Goal: Transaction & Acquisition: Purchase product/service

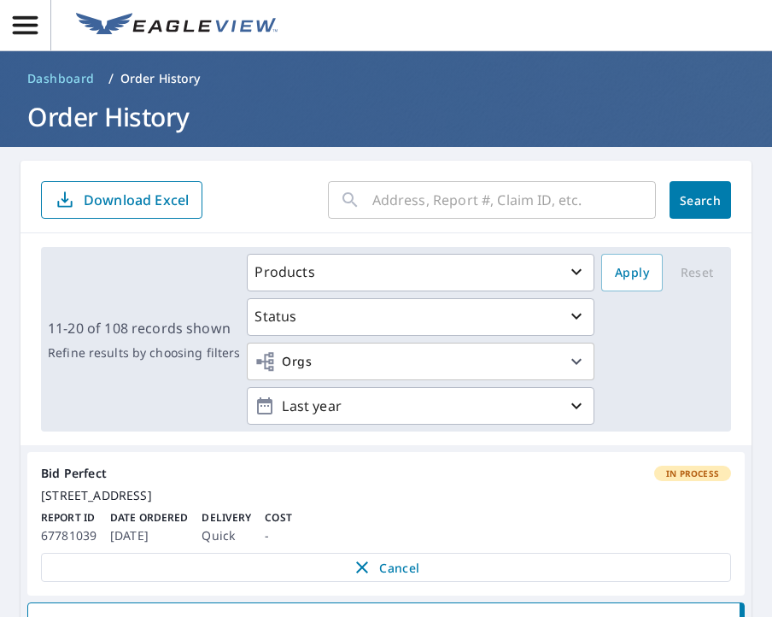
click at [35, 37] on icon "button" at bounding box center [25, 25] width 30 height 30
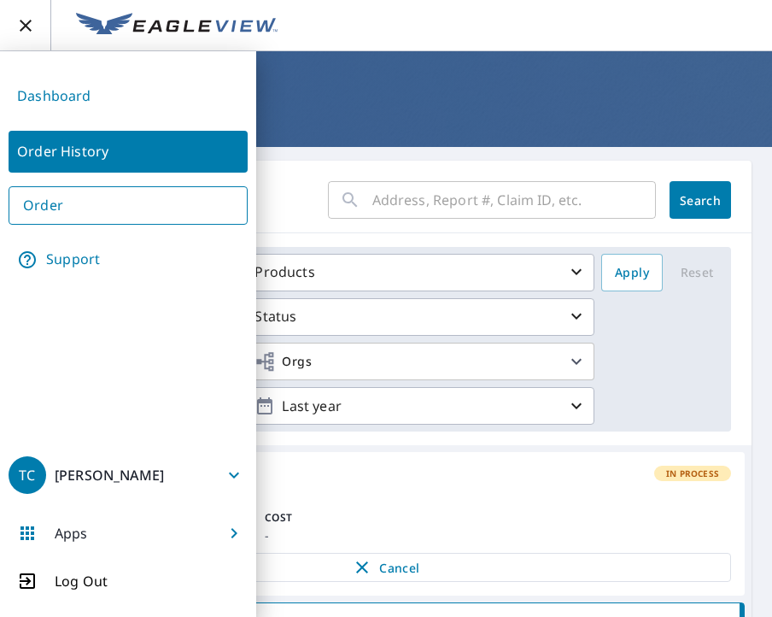
click at [82, 220] on link "Order" at bounding box center [128, 205] width 239 height 38
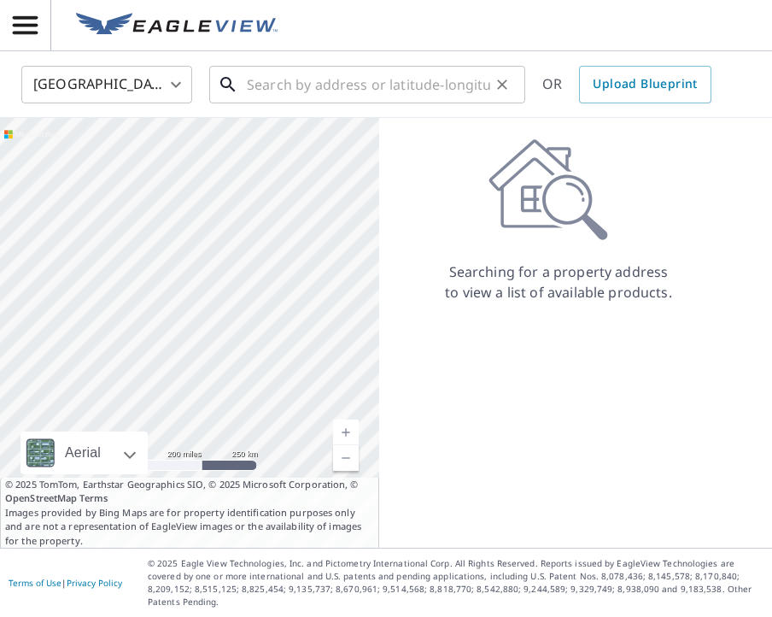
click at [278, 84] on input "text" at bounding box center [368, 85] width 243 height 48
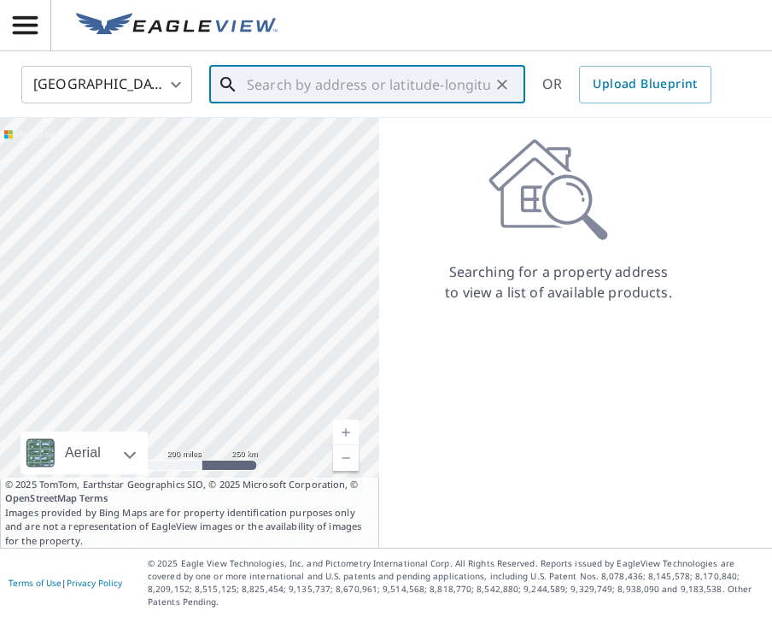
paste input ""[STREET_ADDRESS][PERSON_NAME]"
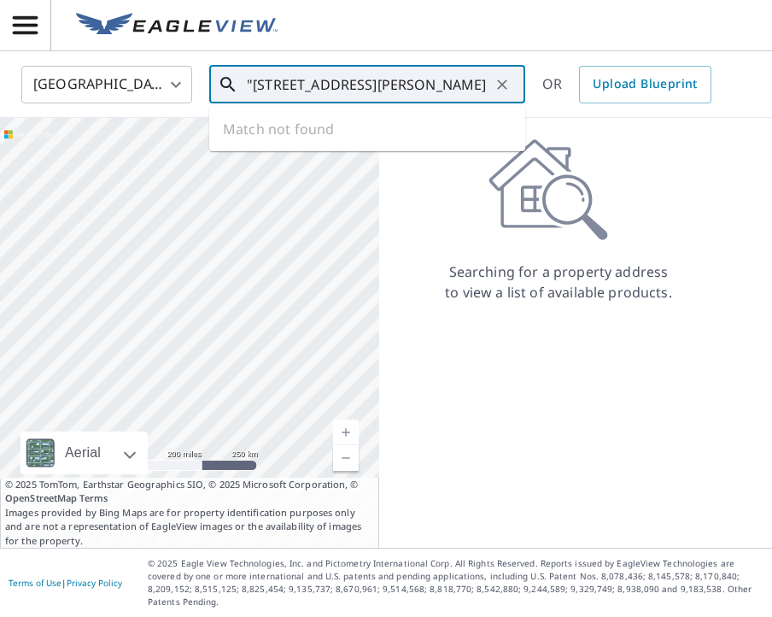
scroll to position [0, 77]
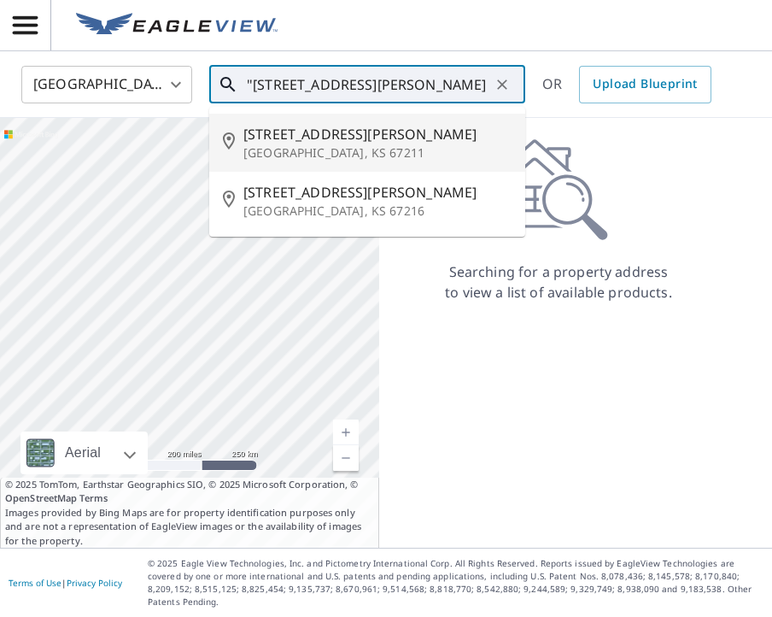
click at [374, 138] on span "[STREET_ADDRESS][PERSON_NAME]" at bounding box center [377, 134] width 268 height 20
type input "[STREET_ADDRESS][PERSON_NAME]"
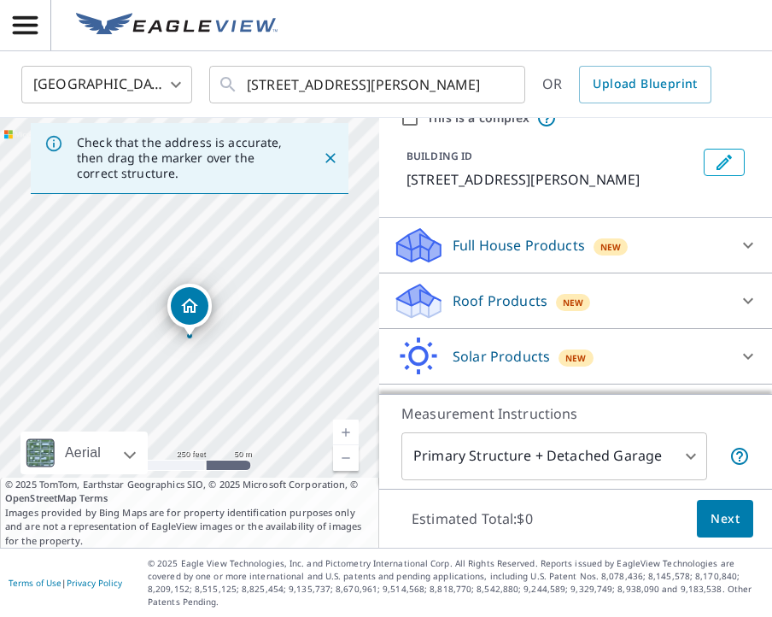
scroll to position [110, 0]
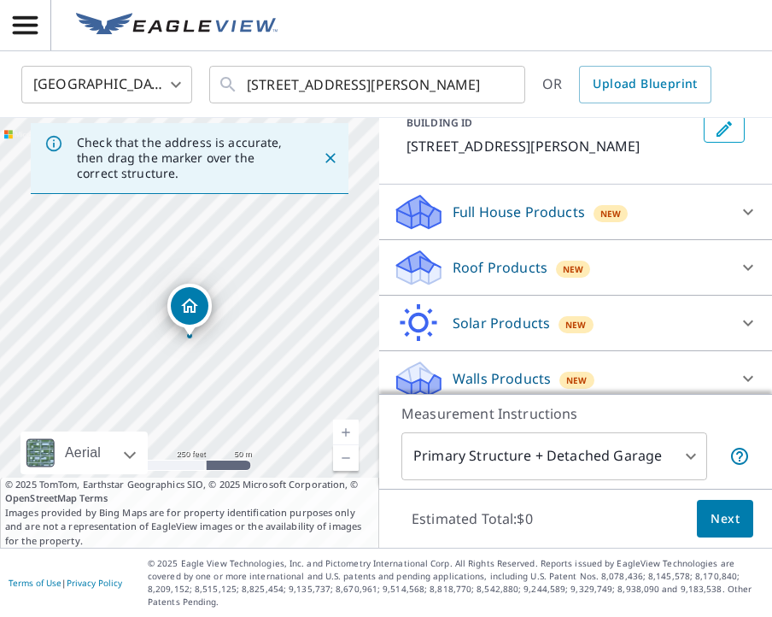
click at [517, 261] on p "Roof Products" at bounding box center [500, 267] width 95 height 20
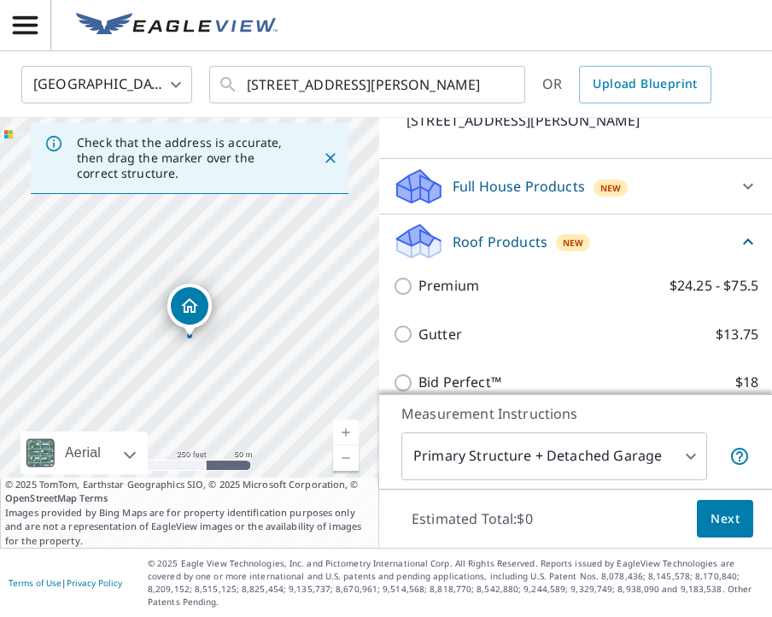
scroll to position [139, 0]
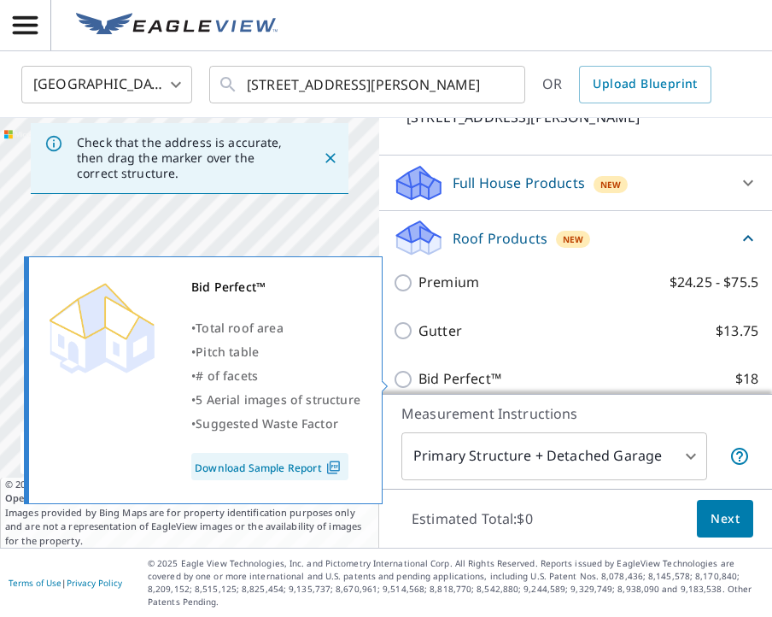
click at [419, 379] on p "Bid Perfect™" at bounding box center [460, 378] width 83 height 21
click at [419, 379] on input "Bid Perfect™ $18" at bounding box center [406, 379] width 26 height 20
checkbox input "true"
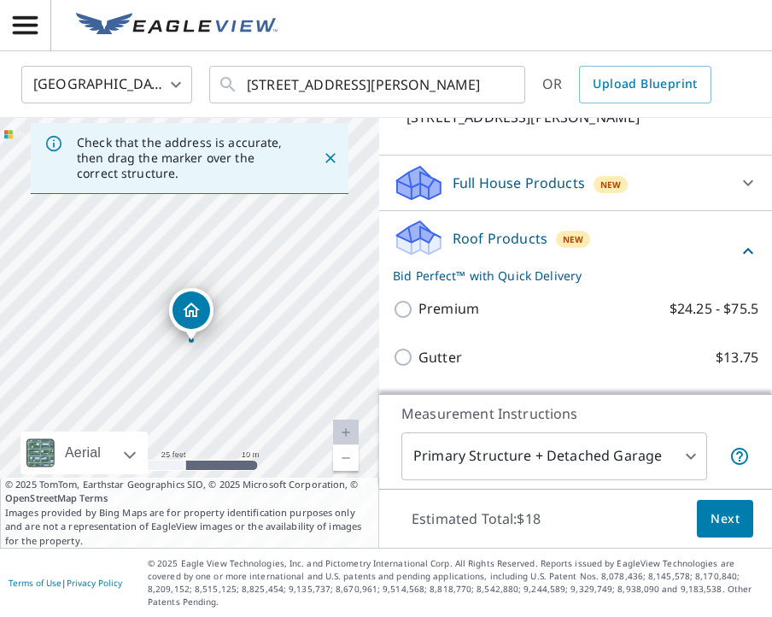
drag, startPoint x: 242, startPoint y: 320, endPoint x: 237, endPoint y: 450, distance: 129.9
click at [237, 450] on div "[STREET_ADDRESS][PERSON_NAME]" at bounding box center [189, 333] width 379 height 430
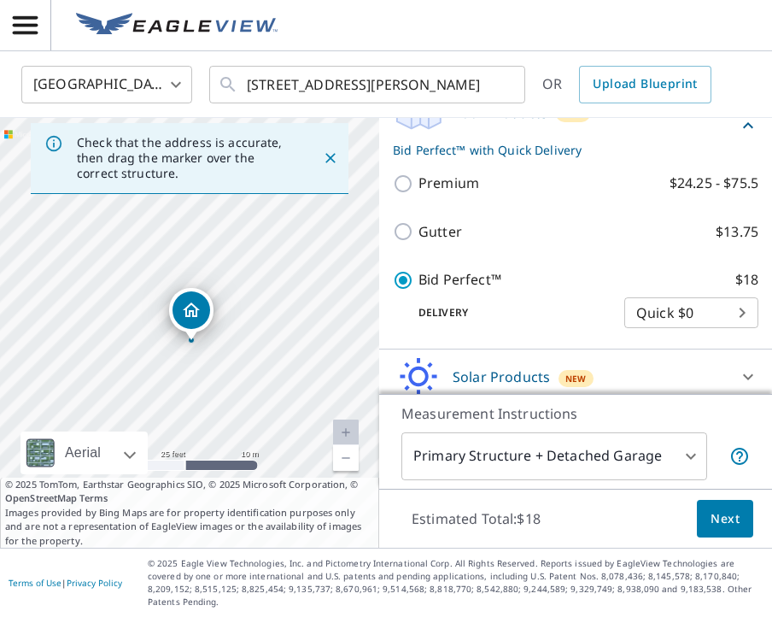
scroll to position [320, 0]
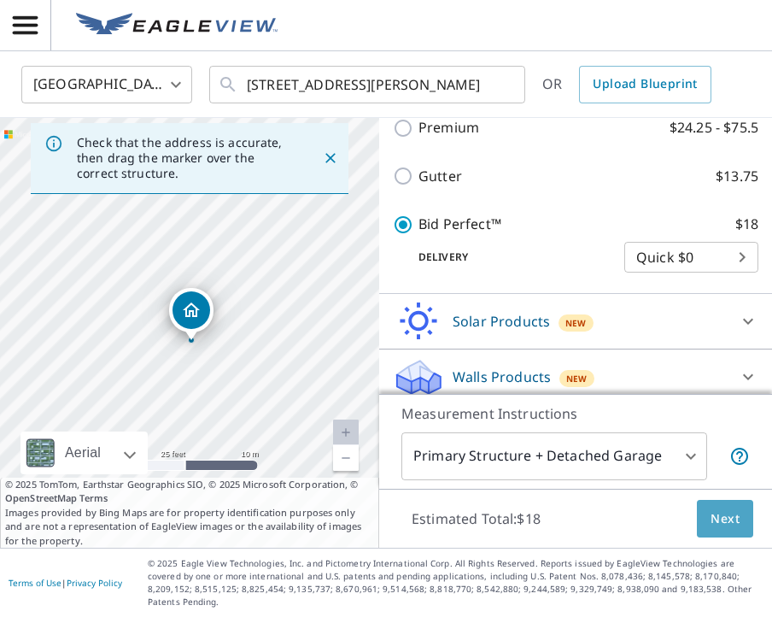
click at [744, 535] on button "Next" at bounding box center [725, 519] width 56 height 38
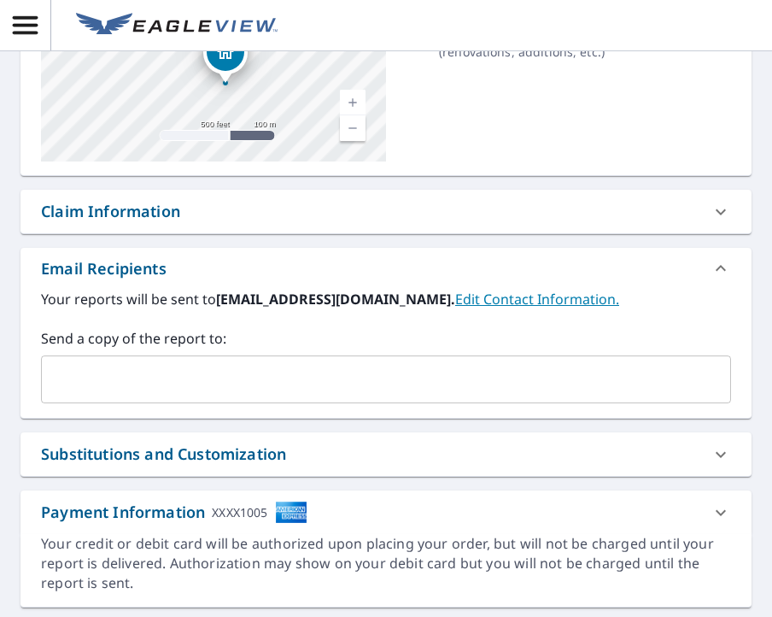
scroll to position [273, 0]
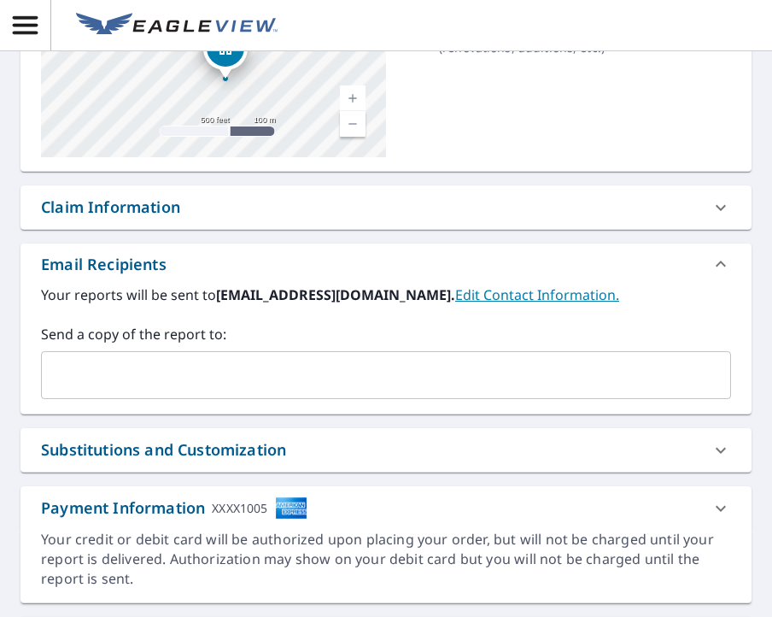
click at [318, 391] on div "​" at bounding box center [386, 375] width 690 height 48
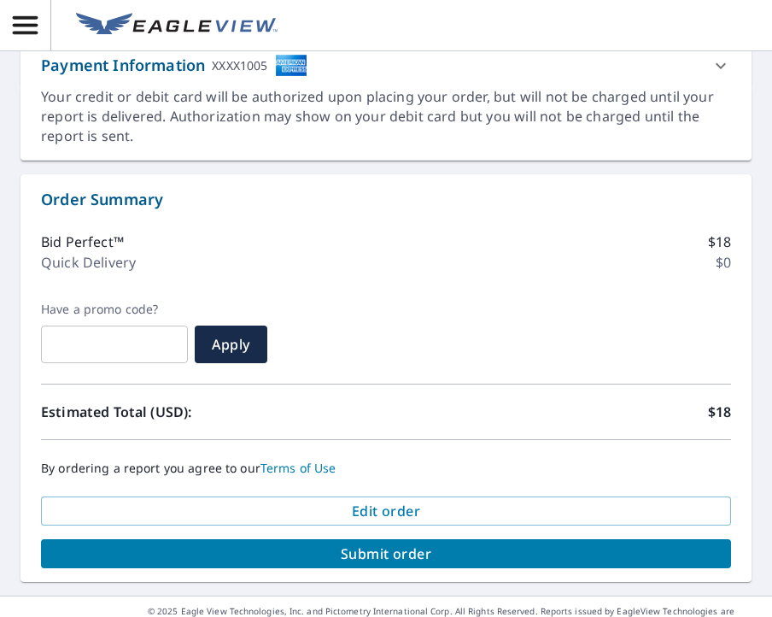
scroll to position [720, 0]
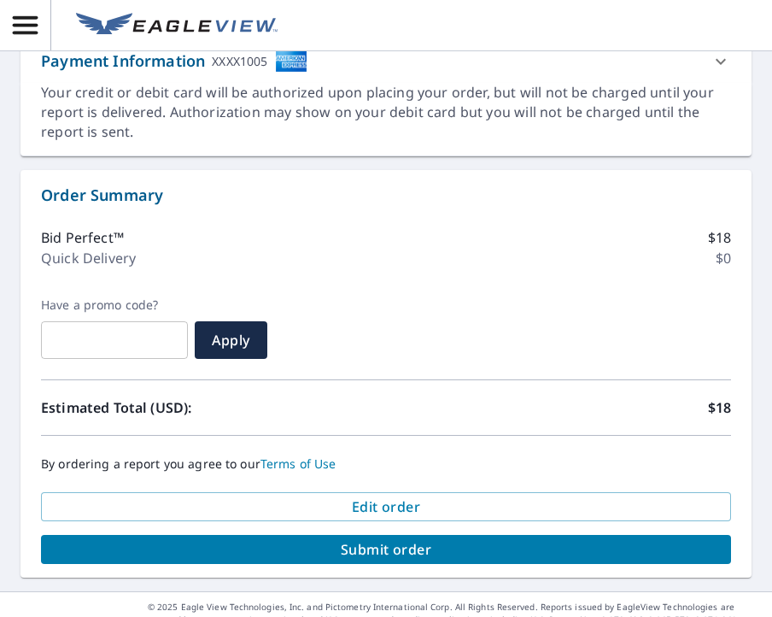
type input "[EMAIL_ADDRESS][DOMAIN_NAME]"
click at [458, 548] on span "Submit order" at bounding box center [386, 549] width 663 height 19
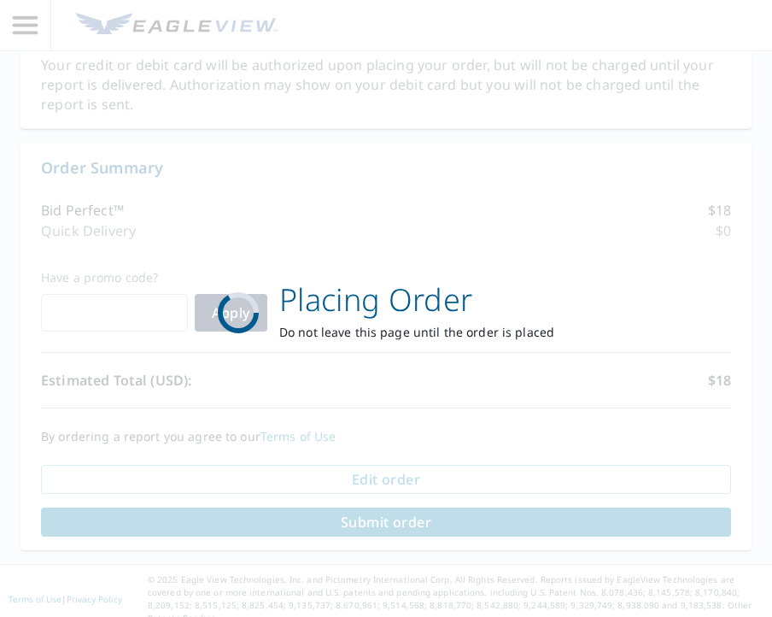
scroll to position [594, 0]
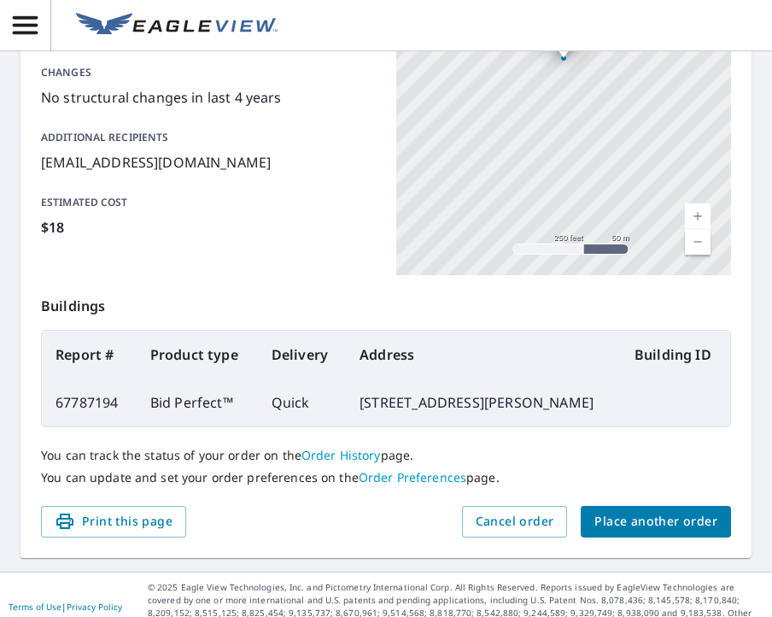
scroll to position [395, 0]
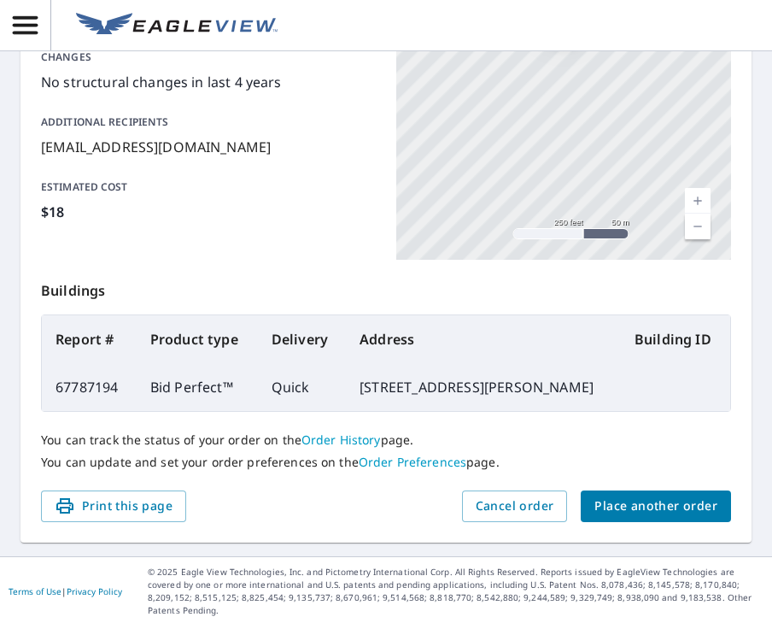
click at [672, 511] on span "Place another order" at bounding box center [655, 505] width 123 height 21
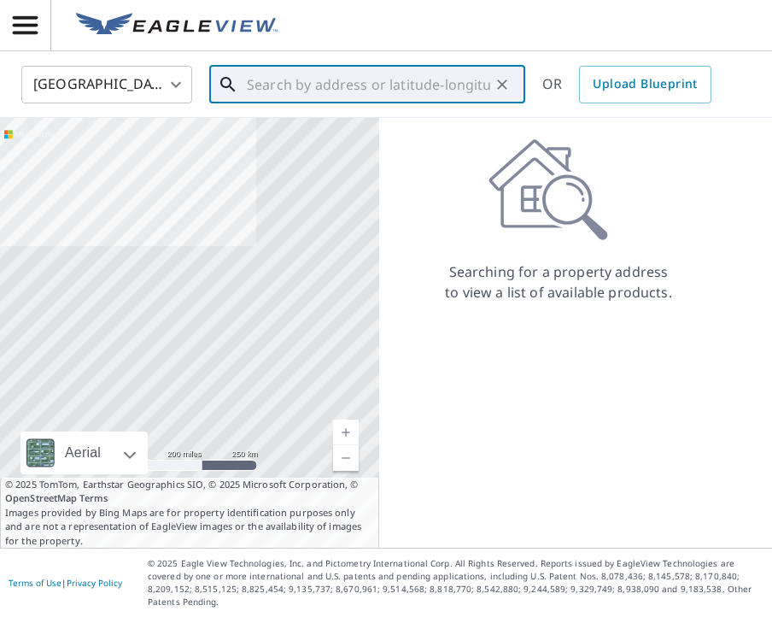
click at [408, 96] on input "text" at bounding box center [368, 85] width 243 height 48
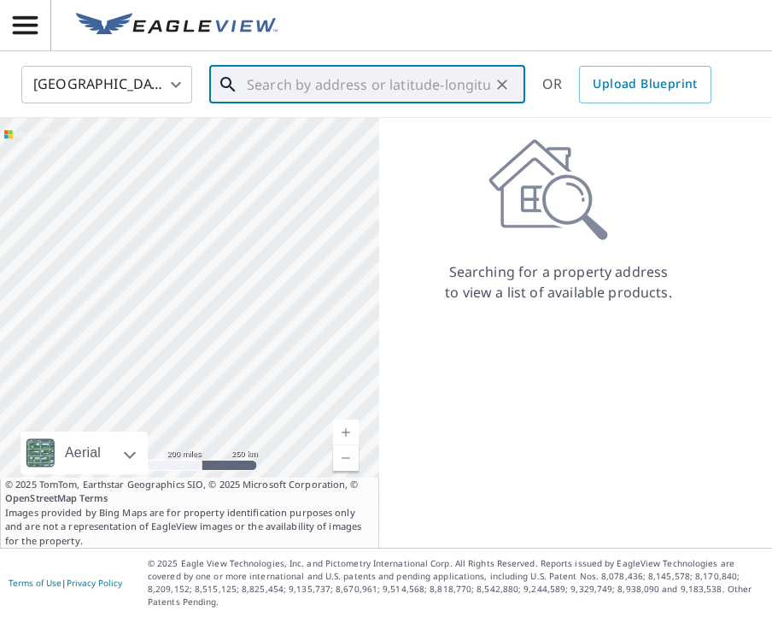
paste input ""[STREET_ADDRESS]""
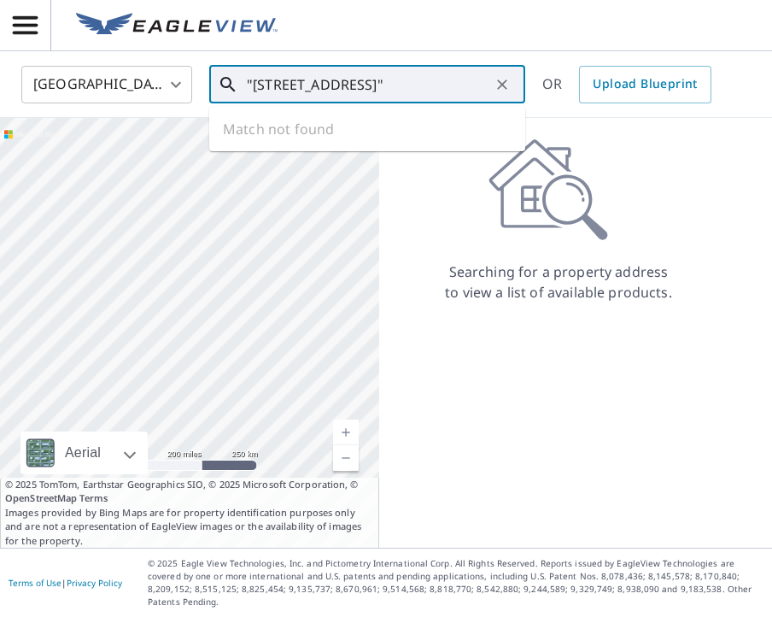
scroll to position [0, 84]
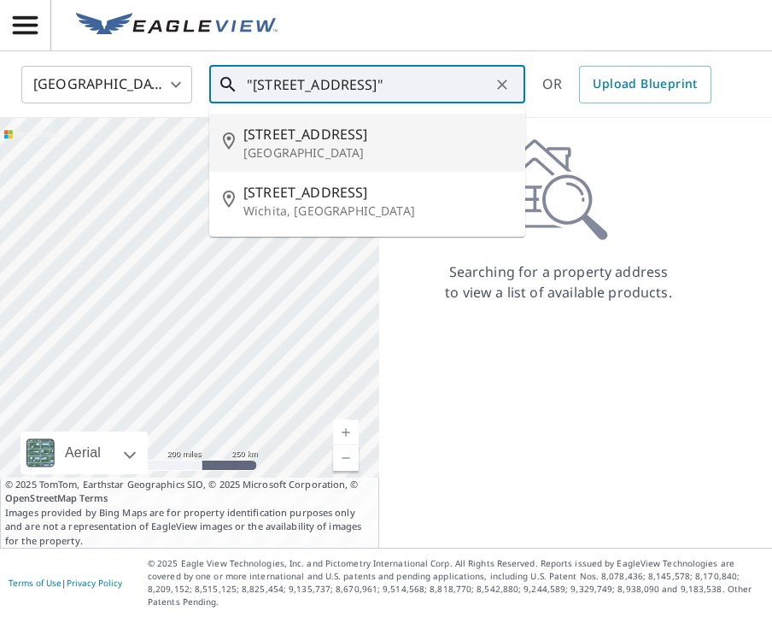
click at [408, 128] on span "[STREET_ADDRESS]" at bounding box center [377, 134] width 268 height 20
type input "[STREET_ADDRESS]"
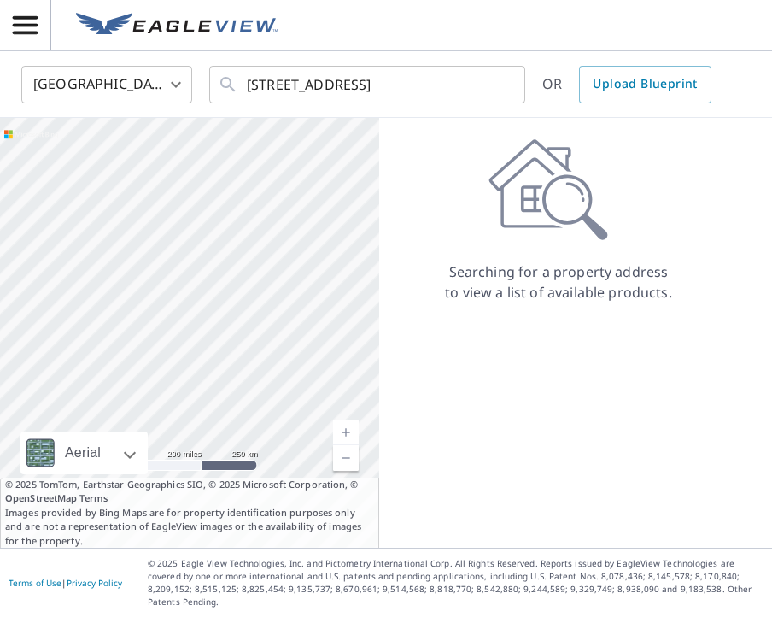
scroll to position [0, 0]
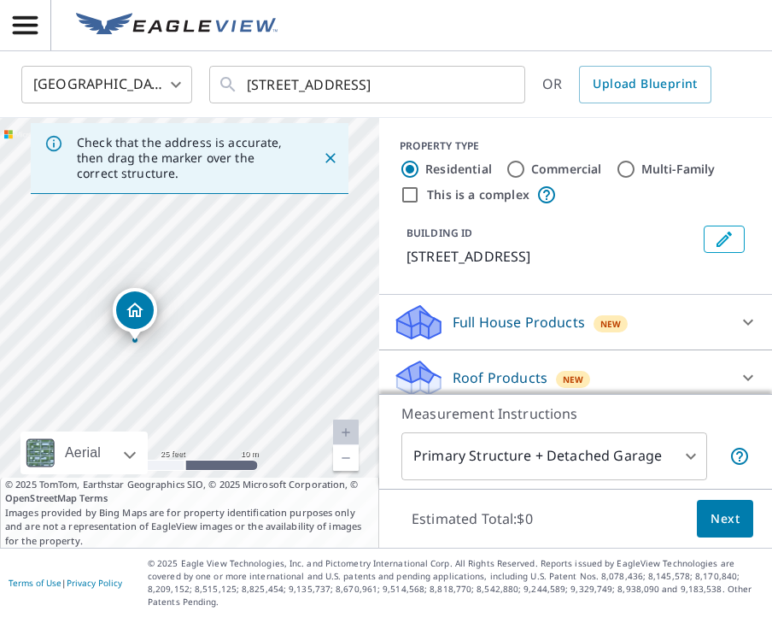
drag, startPoint x: 271, startPoint y: 356, endPoint x: 225, endPoint y: 362, distance: 45.7
click at [225, 362] on div "[STREET_ADDRESS]" at bounding box center [189, 333] width 379 height 430
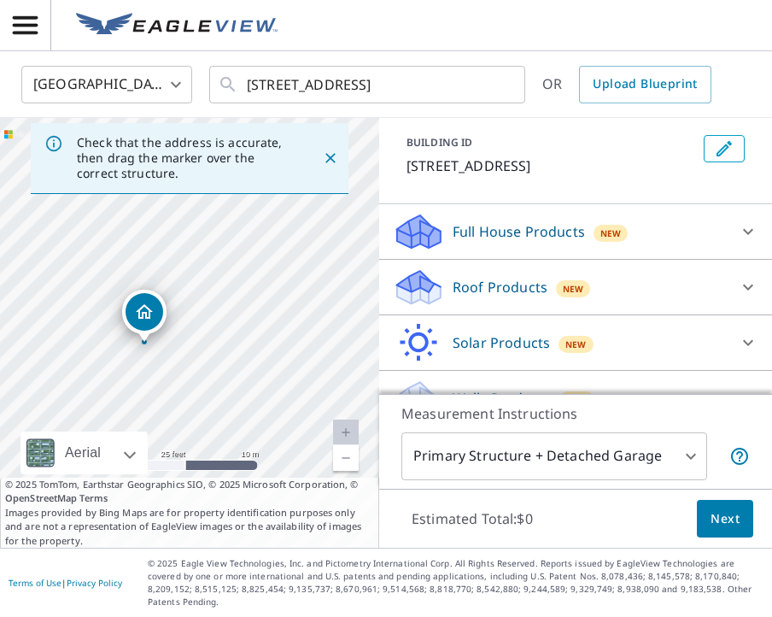
scroll to position [110, 0]
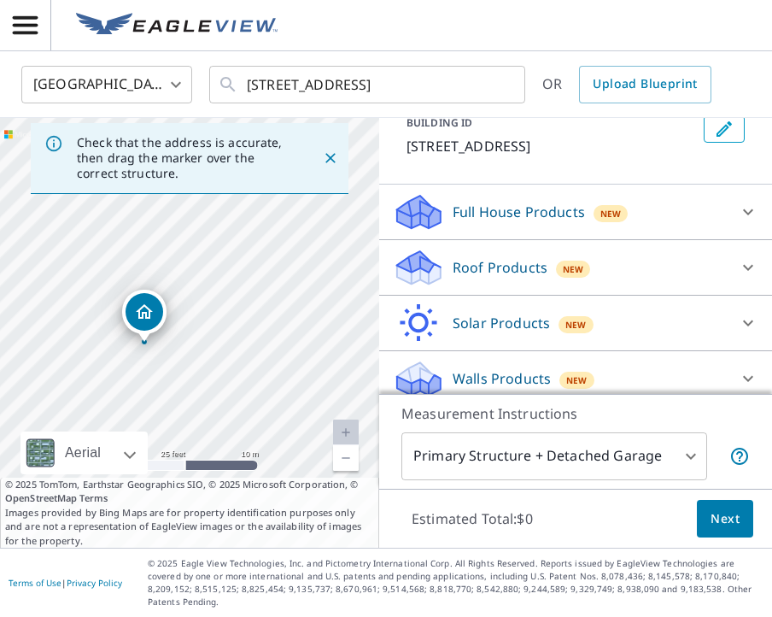
click at [630, 258] on div "Roof Products New" at bounding box center [560, 268] width 335 height 40
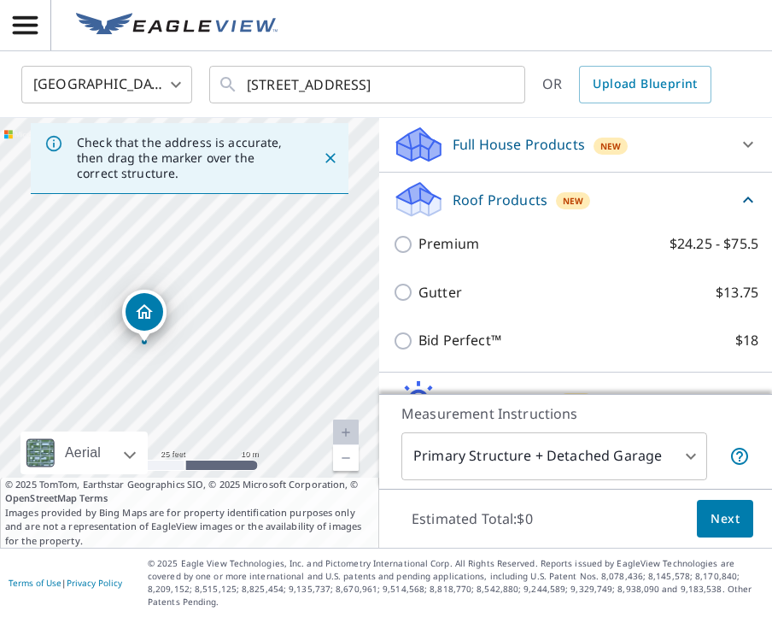
scroll to position [179, 0]
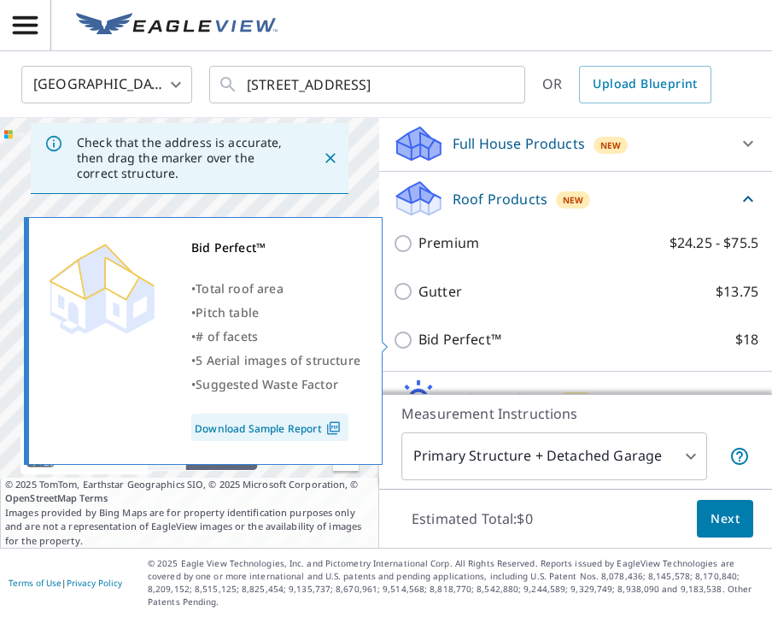
click at [485, 342] on p "Bid Perfect™" at bounding box center [460, 339] width 83 height 21
click at [419, 342] on input "Bid Perfect™ $18" at bounding box center [406, 340] width 26 height 20
checkbox input "true"
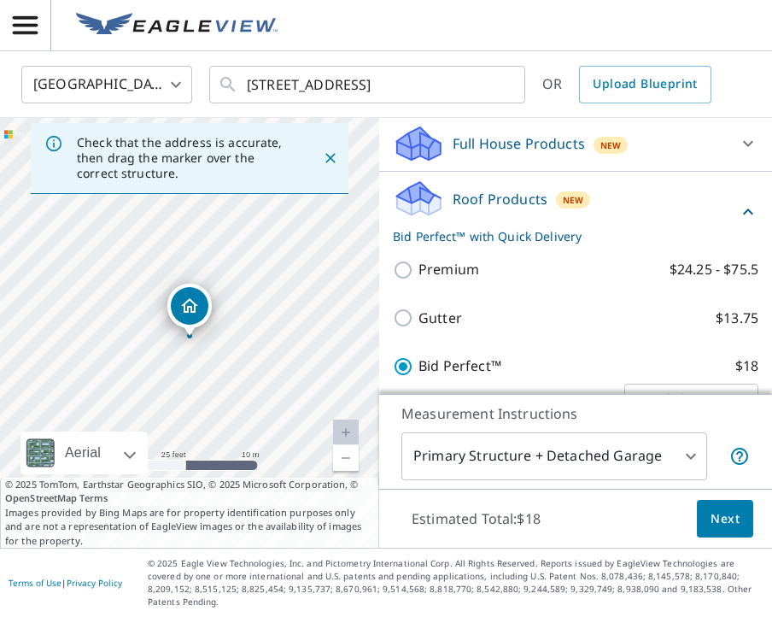
click at [722, 528] on span "Next" at bounding box center [725, 518] width 29 height 21
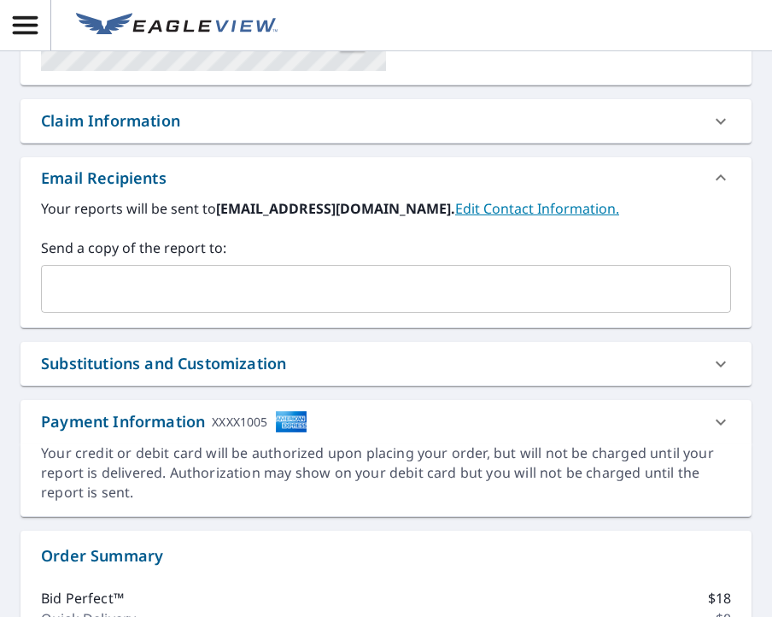
scroll to position [339, 0]
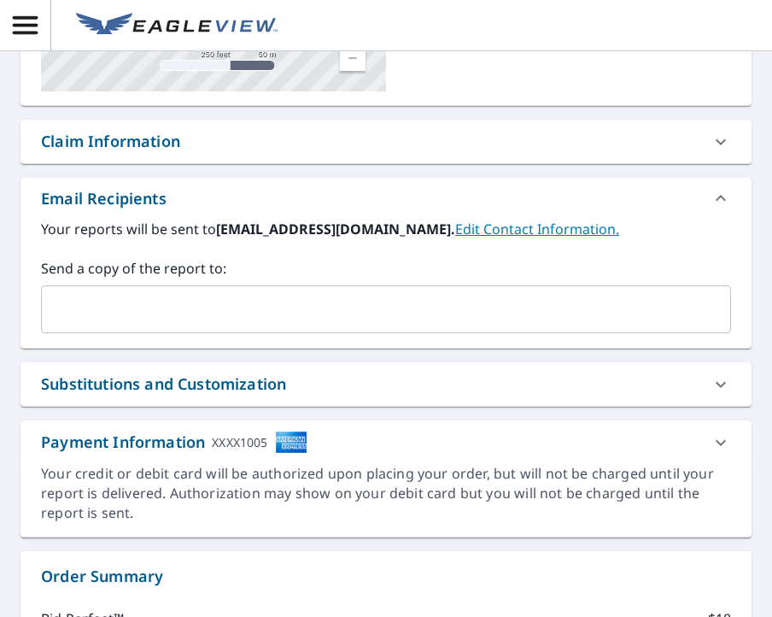
click at [254, 313] on input "text" at bounding box center [373, 309] width 649 height 32
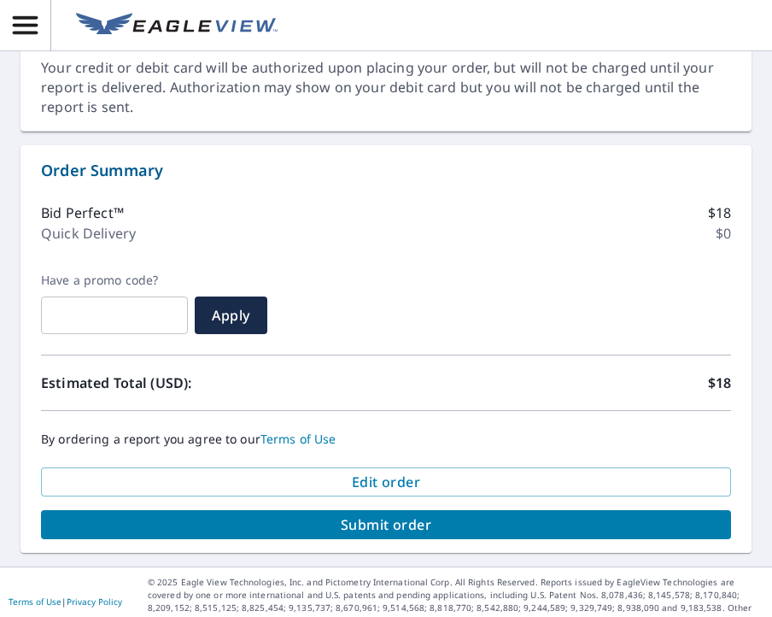
scroll to position [750, 0]
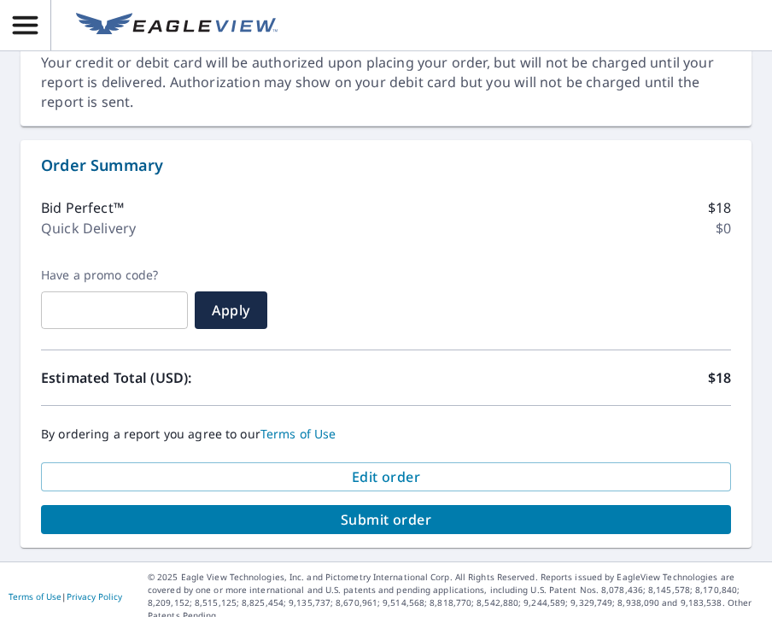
type input "[EMAIL_ADDRESS][DOMAIN_NAME]"
click at [410, 518] on span "Submit order" at bounding box center [386, 519] width 663 height 19
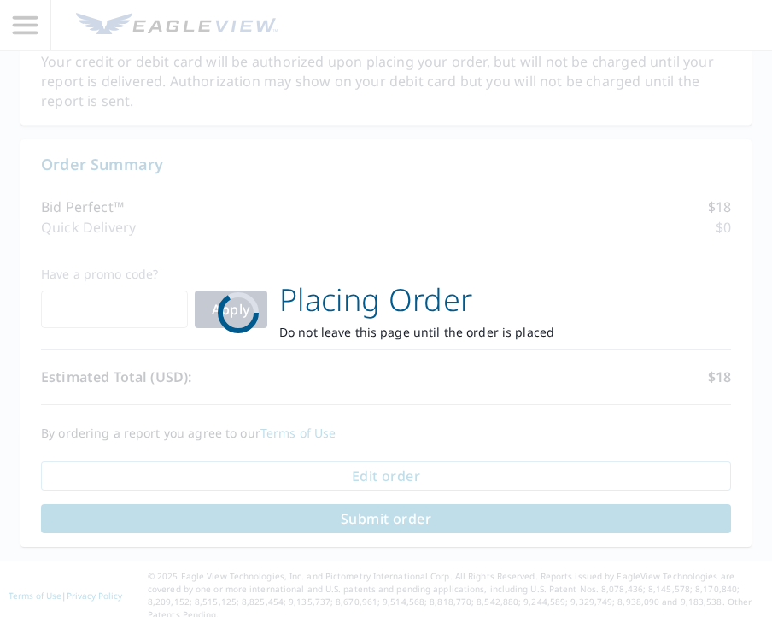
scroll to position [624, 0]
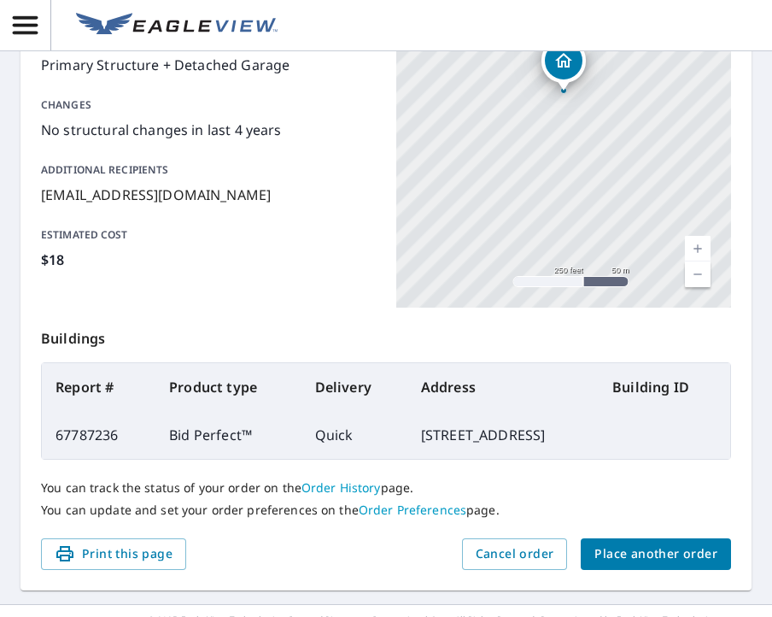
scroll to position [395, 0]
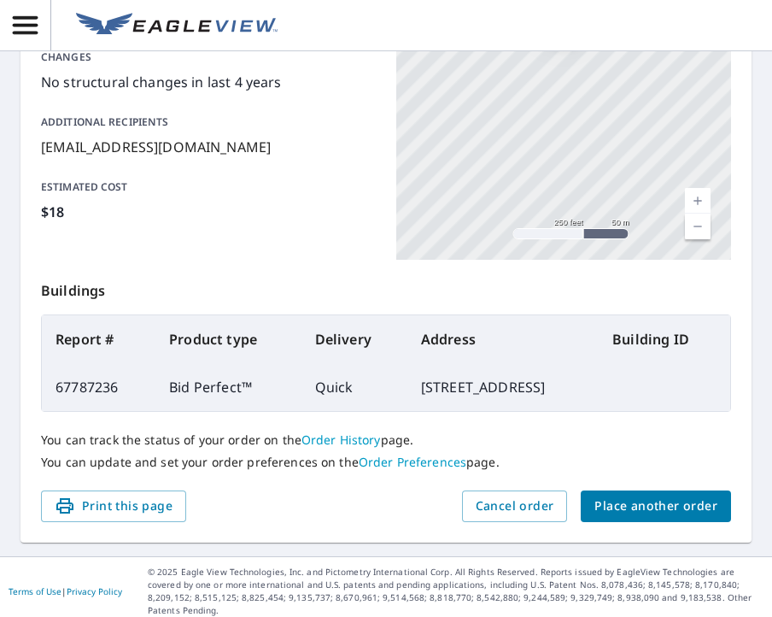
click at [679, 507] on span "Place another order" at bounding box center [655, 505] width 123 height 21
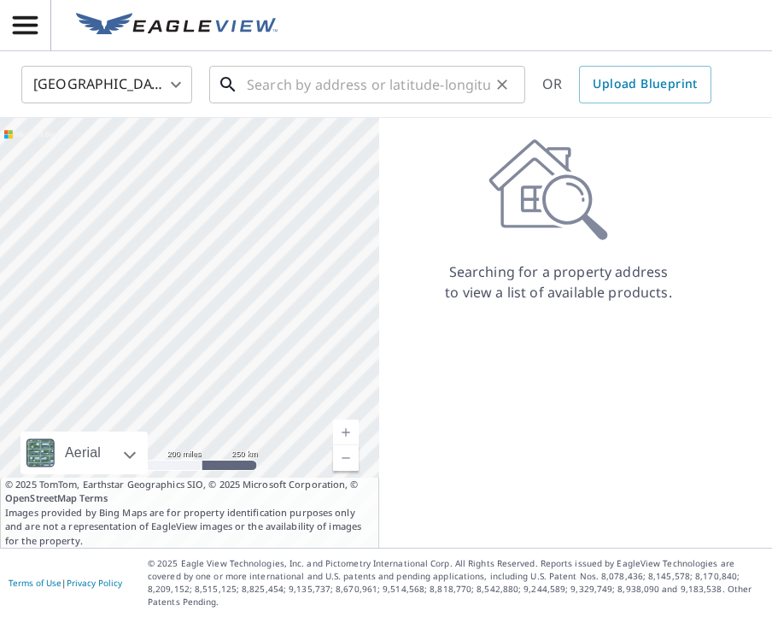
click at [378, 82] on input "text" at bounding box center [368, 85] width 243 height 48
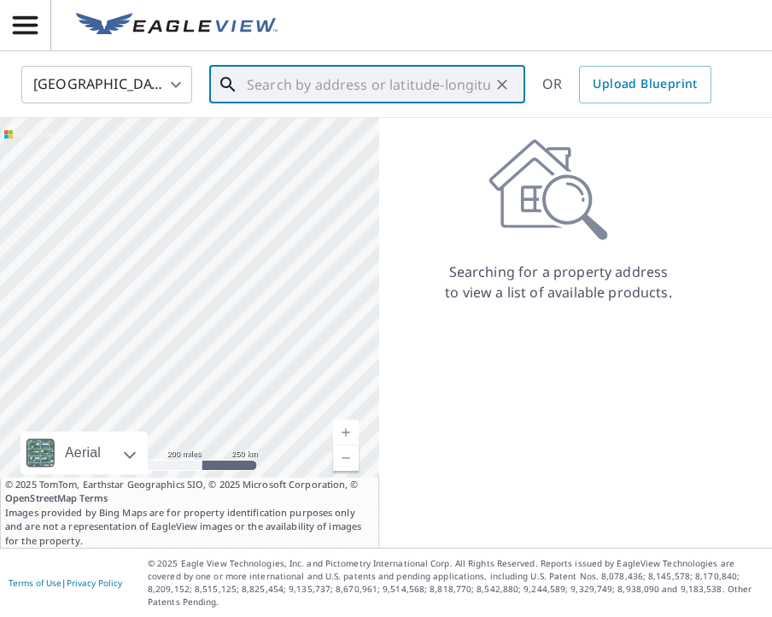
paste input ""[STREET_ADDRESS]"
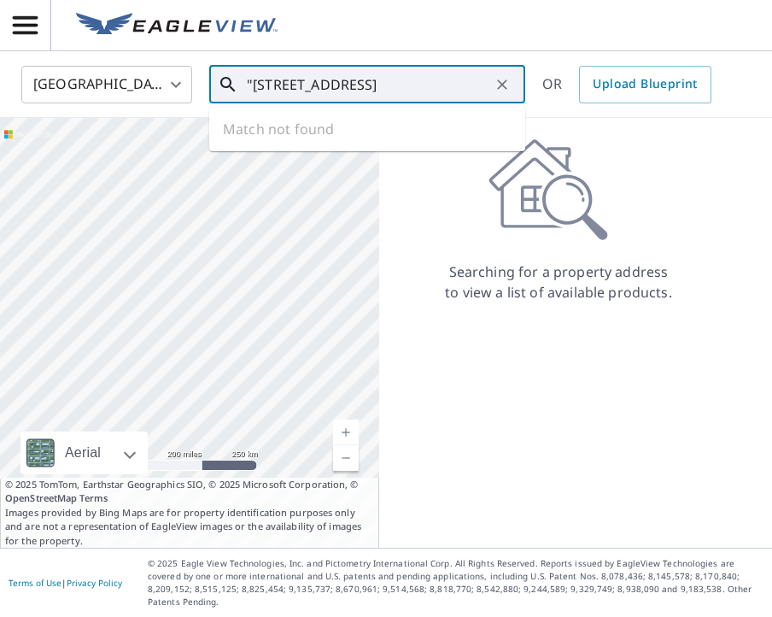
scroll to position [0, 80]
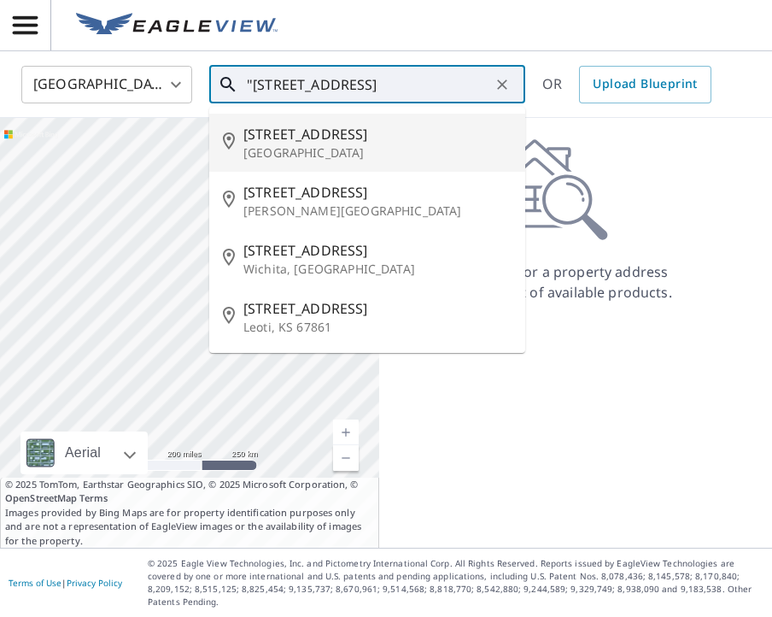
click at [448, 138] on span "[STREET_ADDRESS]" at bounding box center [377, 134] width 268 height 20
type input "[STREET_ADDRESS]"
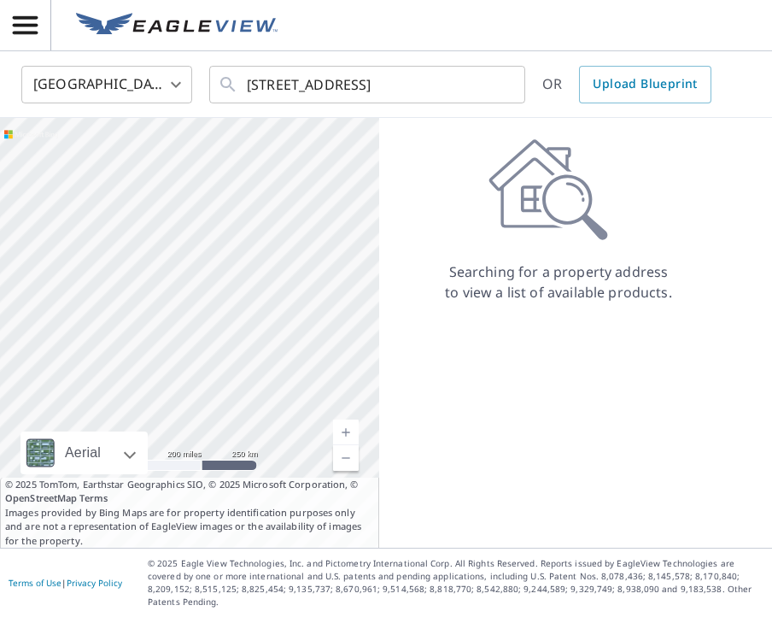
scroll to position [0, 0]
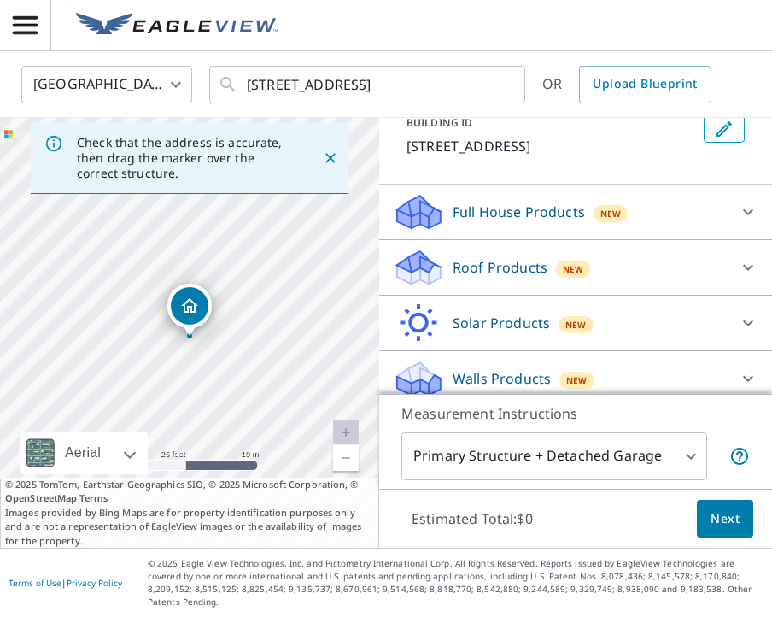
click at [506, 277] on div "Roof Products New" at bounding box center [560, 268] width 335 height 40
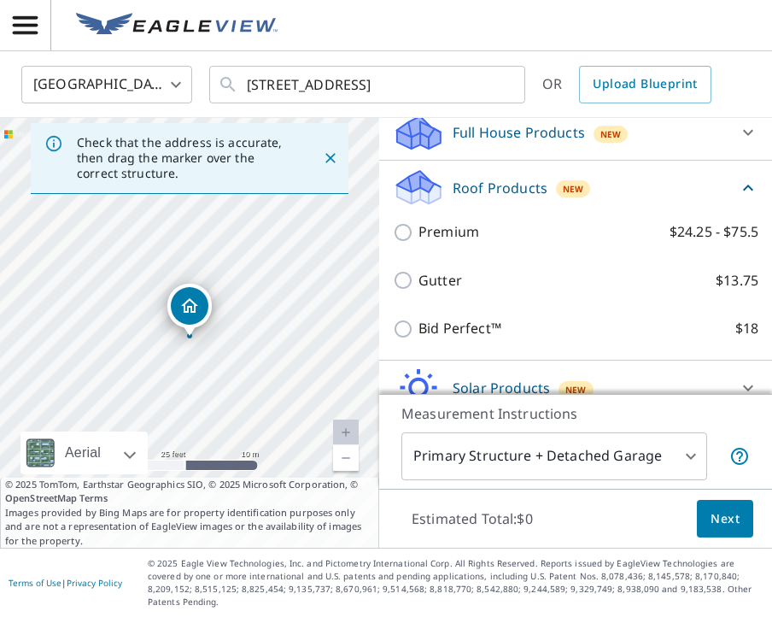
scroll to position [193, 0]
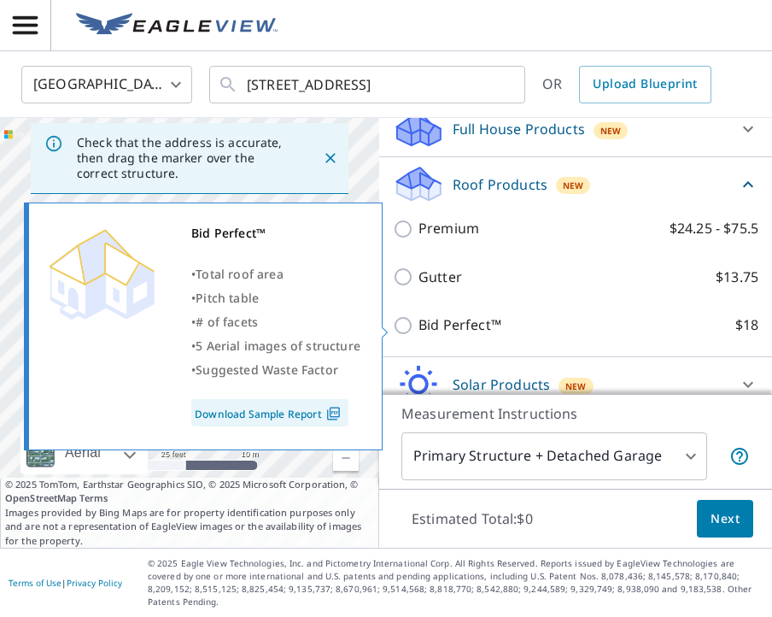
click at [472, 331] on p "Bid Perfect™" at bounding box center [460, 324] width 83 height 21
click at [419, 331] on input "Bid Perfect™ $18" at bounding box center [406, 325] width 26 height 20
checkbox input "true"
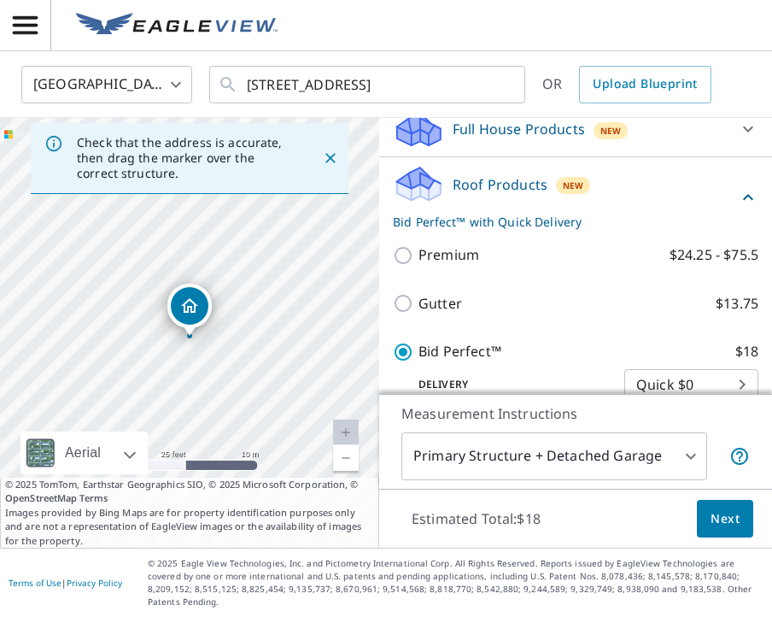
click at [729, 530] on span "Next" at bounding box center [725, 518] width 29 height 21
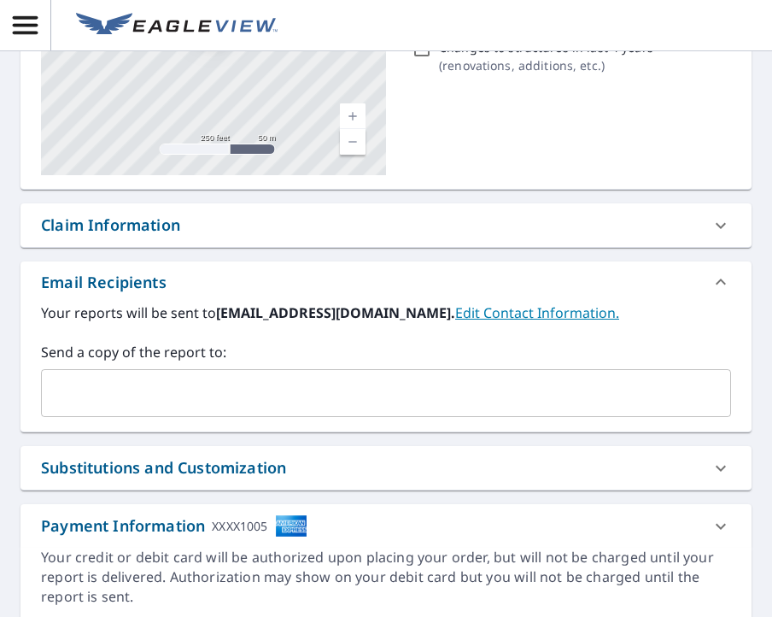
scroll to position [256, 0]
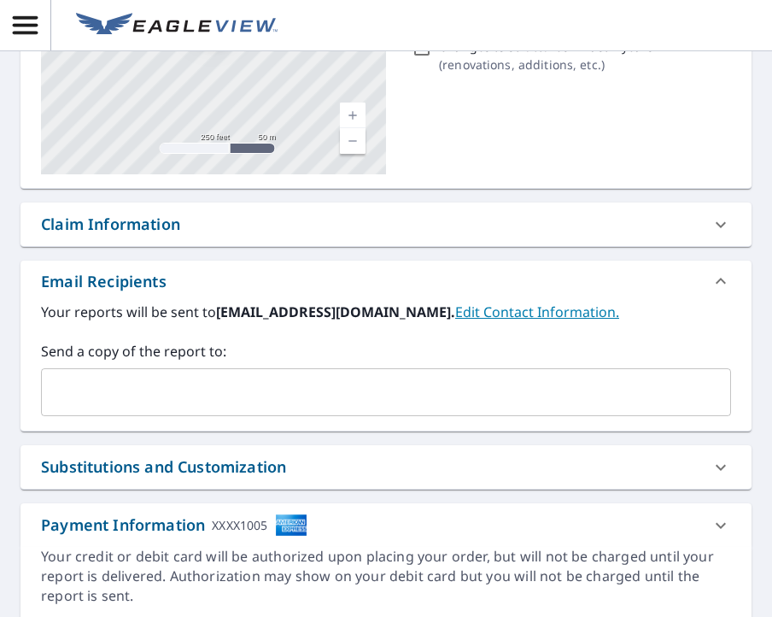
click at [560, 396] on input "text" at bounding box center [373, 392] width 649 height 32
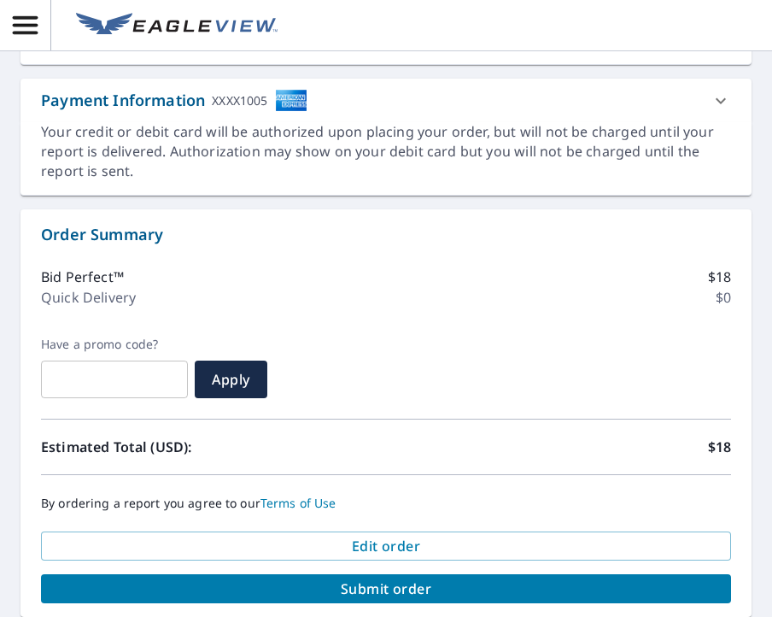
scroll to position [750, 0]
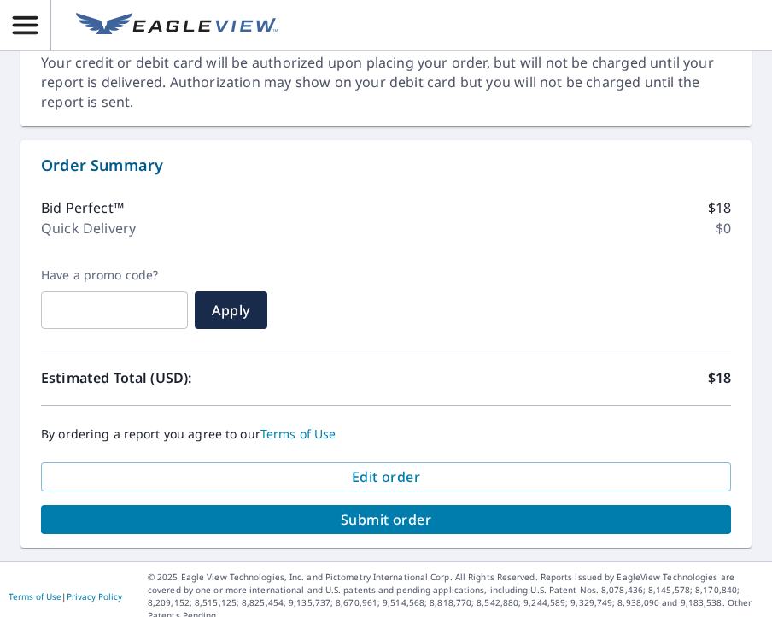
type input "[EMAIL_ADDRESS][DOMAIN_NAME]"
click at [493, 517] on span "Submit order" at bounding box center [386, 519] width 663 height 19
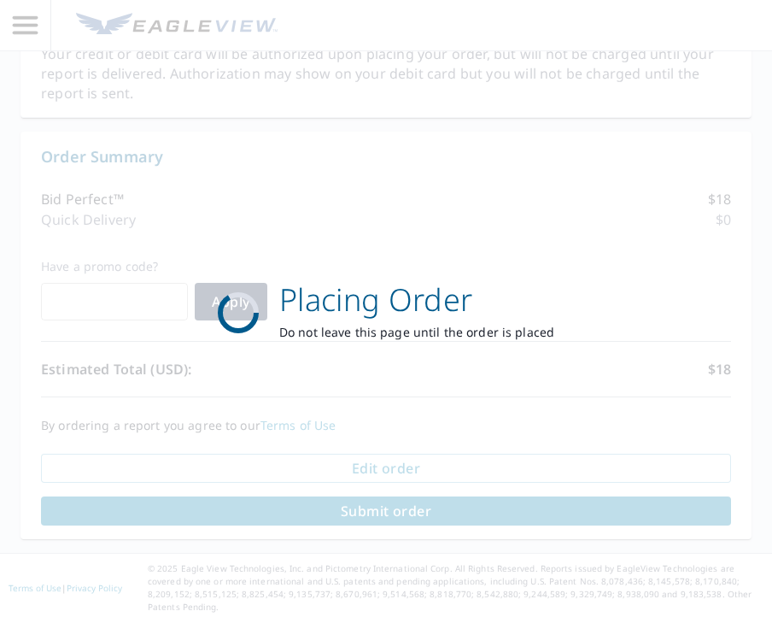
scroll to position [624, 0]
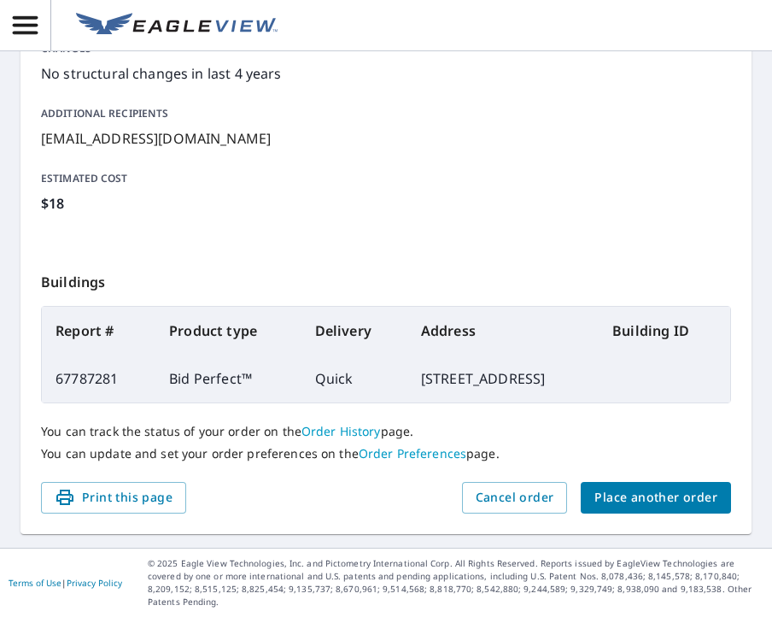
scroll to position [395, 0]
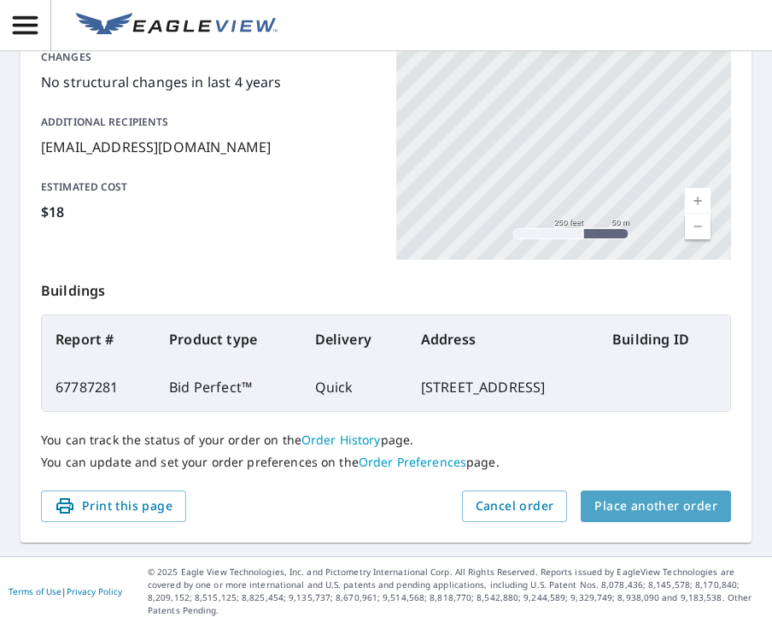
click at [661, 517] on span "Place another order" at bounding box center [655, 505] width 123 height 21
